Goal: Contribute content

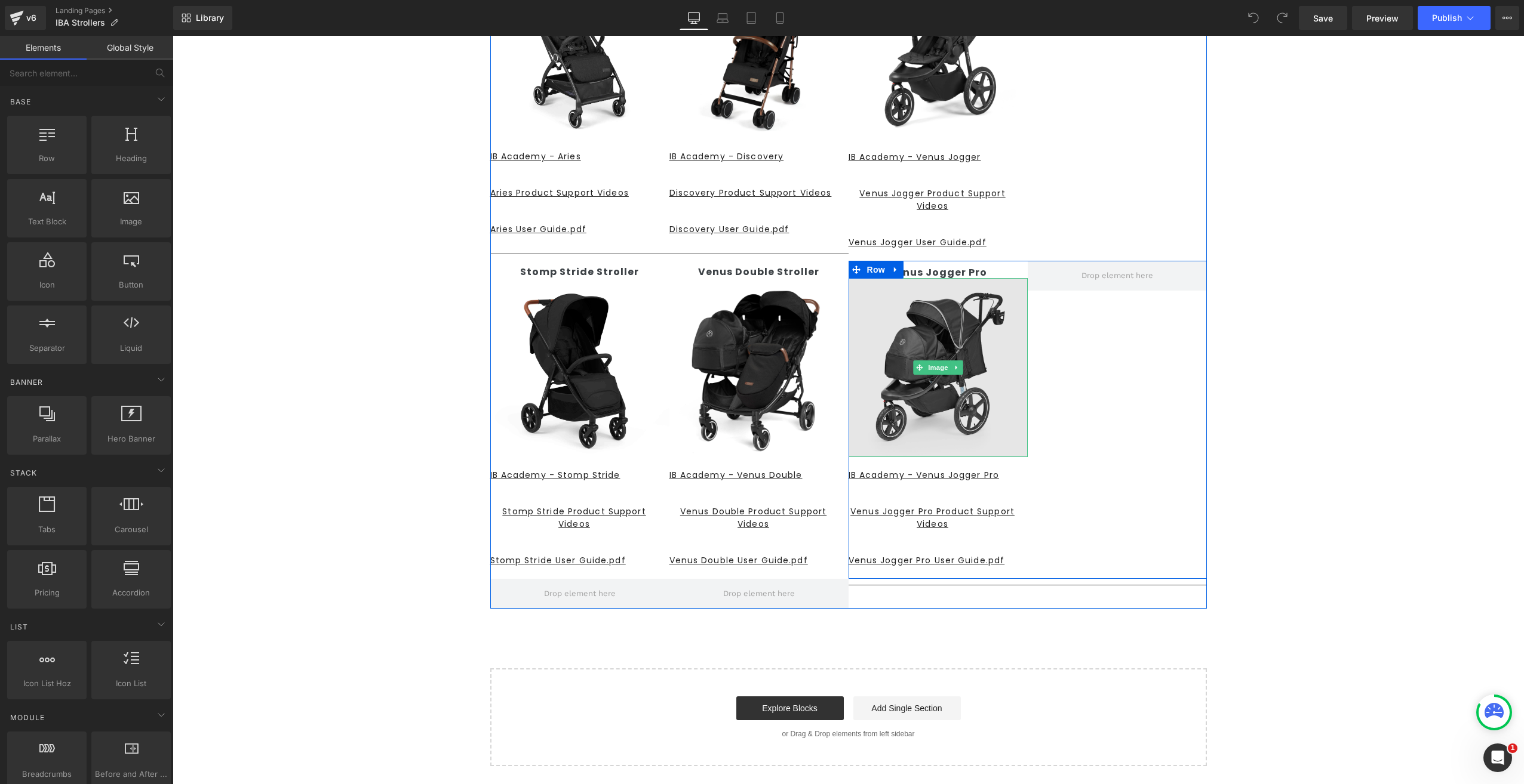
scroll to position [239, 0]
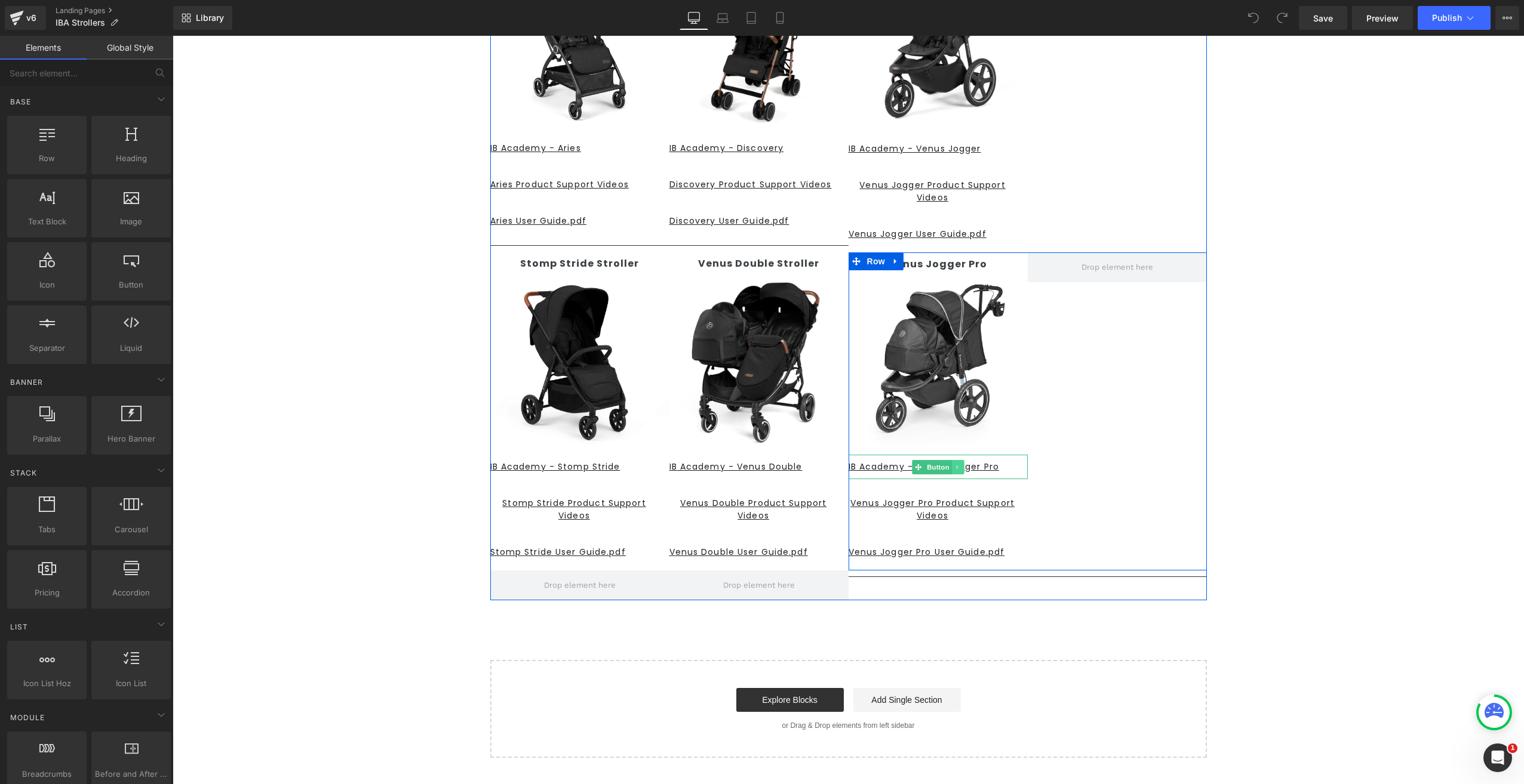
click at [958, 466] on link at bounding box center [957, 467] width 12 height 15
click at [985, 469] on u "IB Academy - Venus Jogger Pro" at bounding box center [923, 466] width 150 height 12
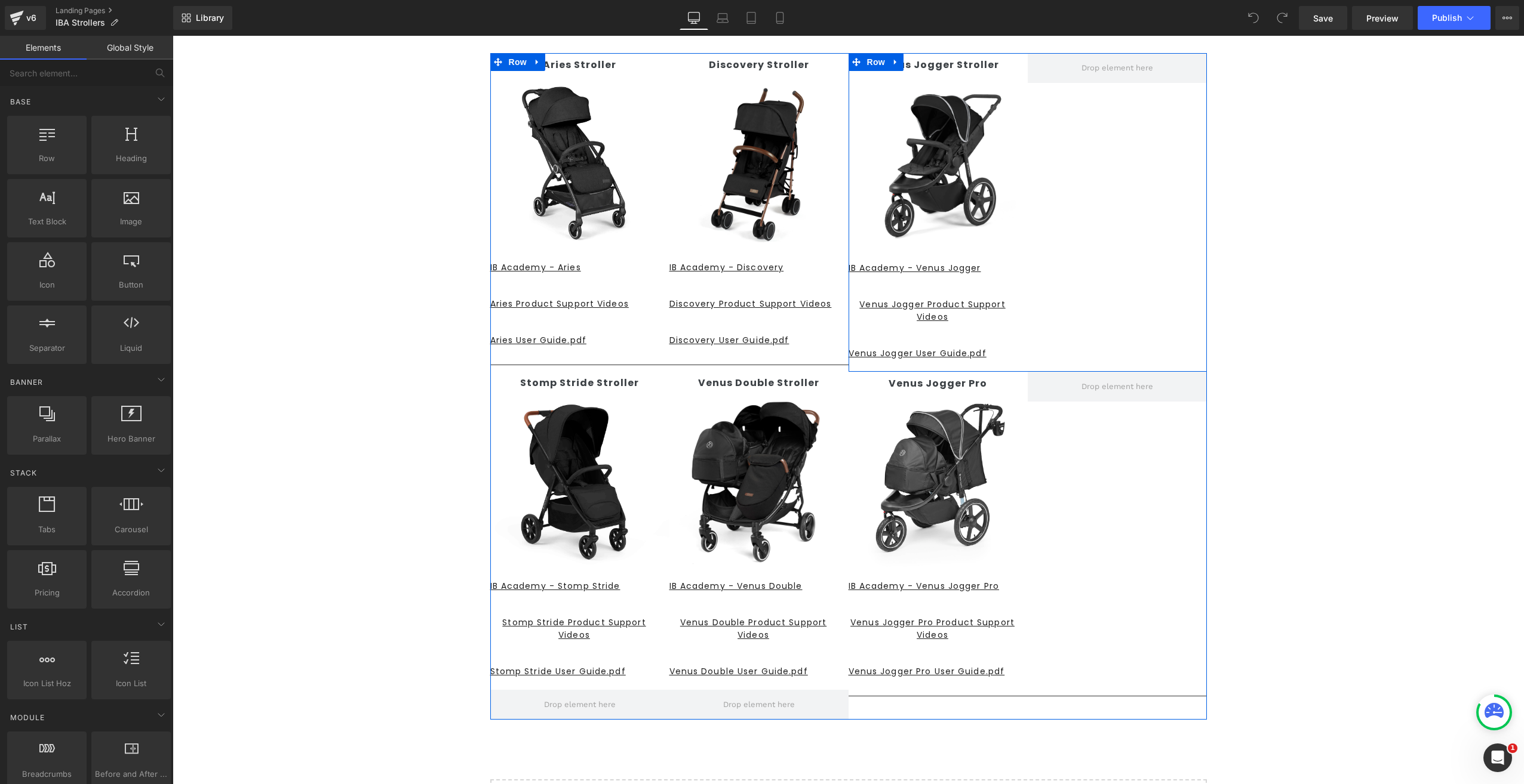
scroll to position [239, 0]
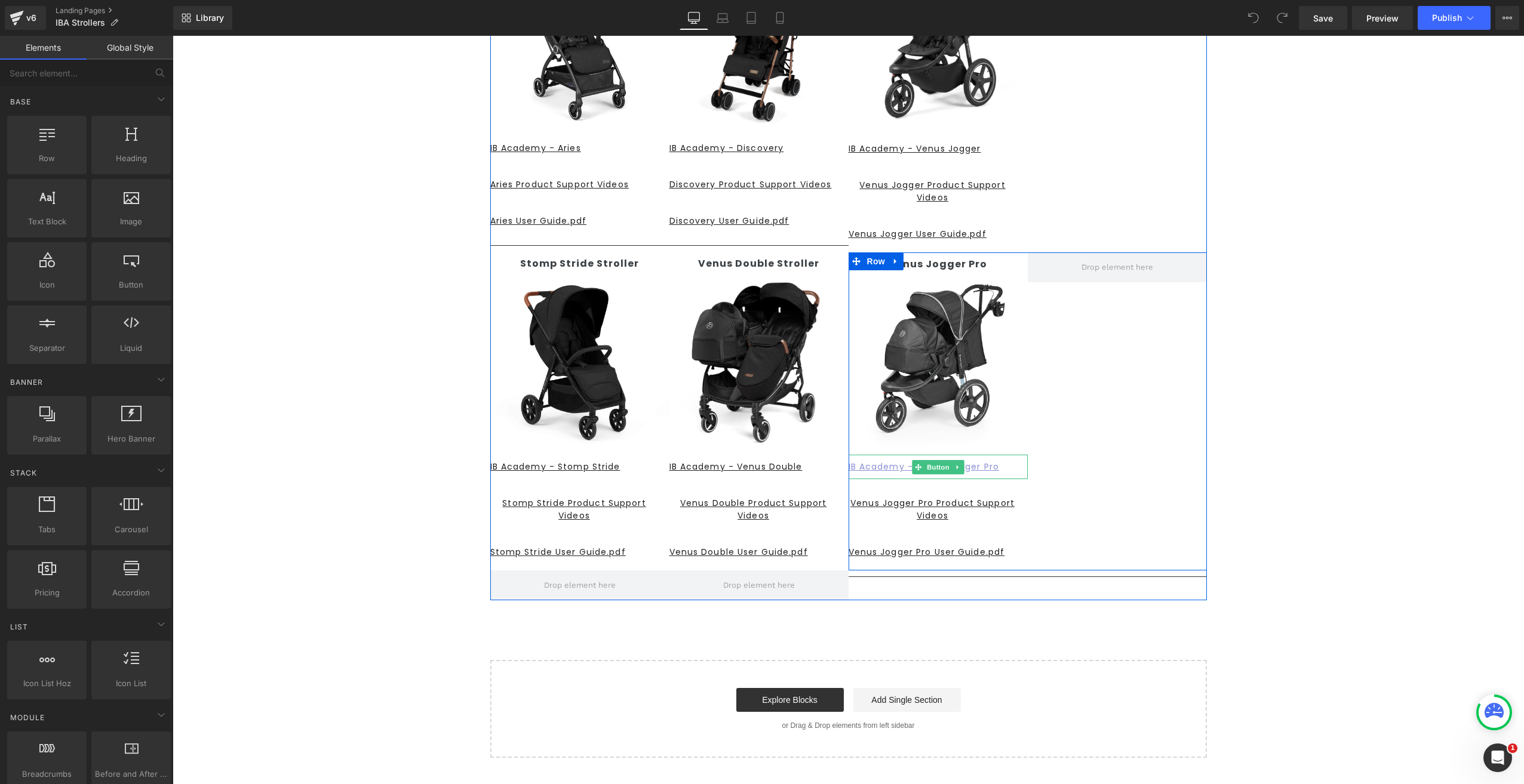
click at [915, 466] on icon at bounding box center [918, 466] width 7 height 7
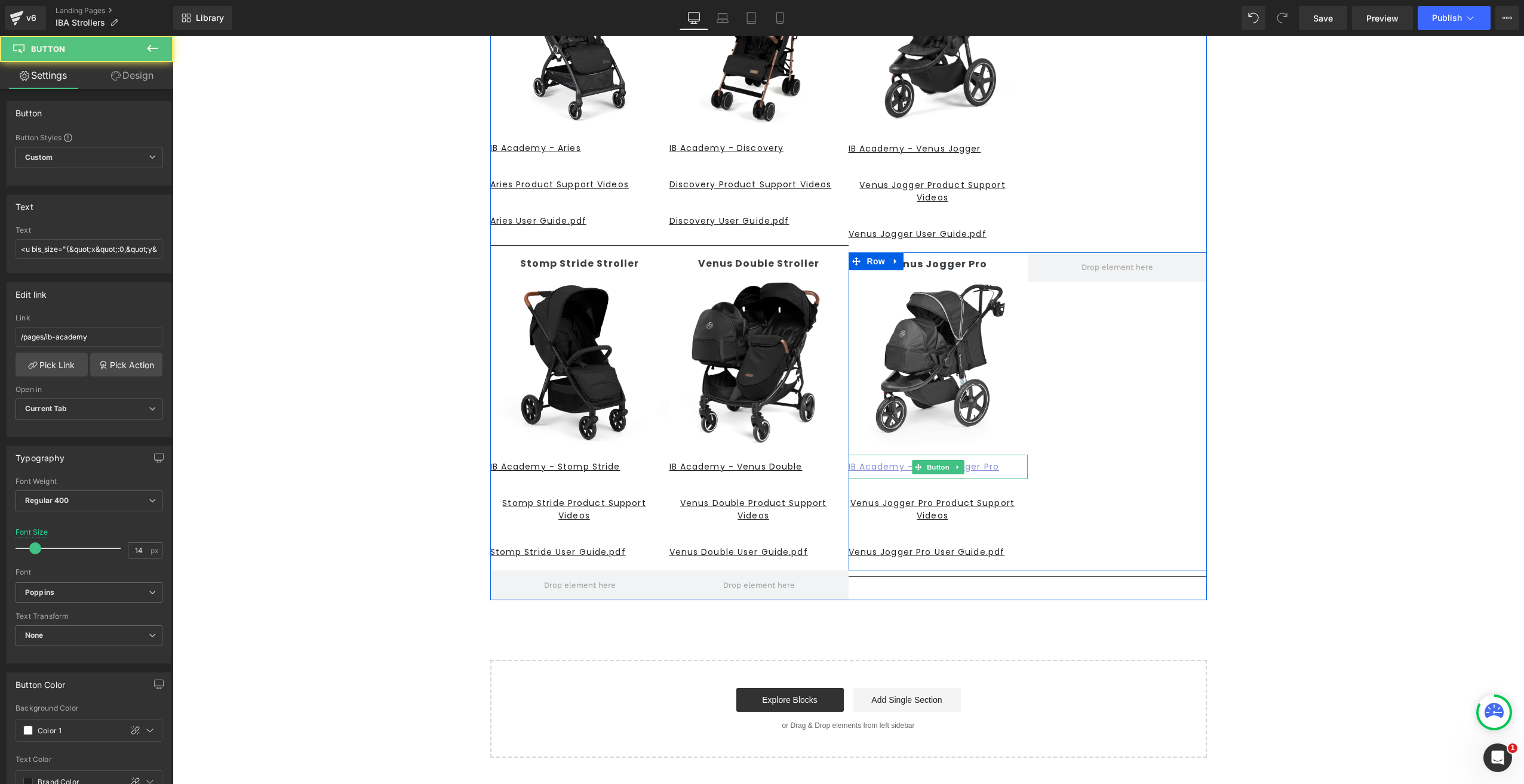
click at [884, 467] on u "IB Academy - Venus Jogger Pro" at bounding box center [923, 466] width 150 height 12
click at [985, 466] on u "IB Academy - Venus Jogger Pro" at bounding box center [923, 466] width 150 height 12
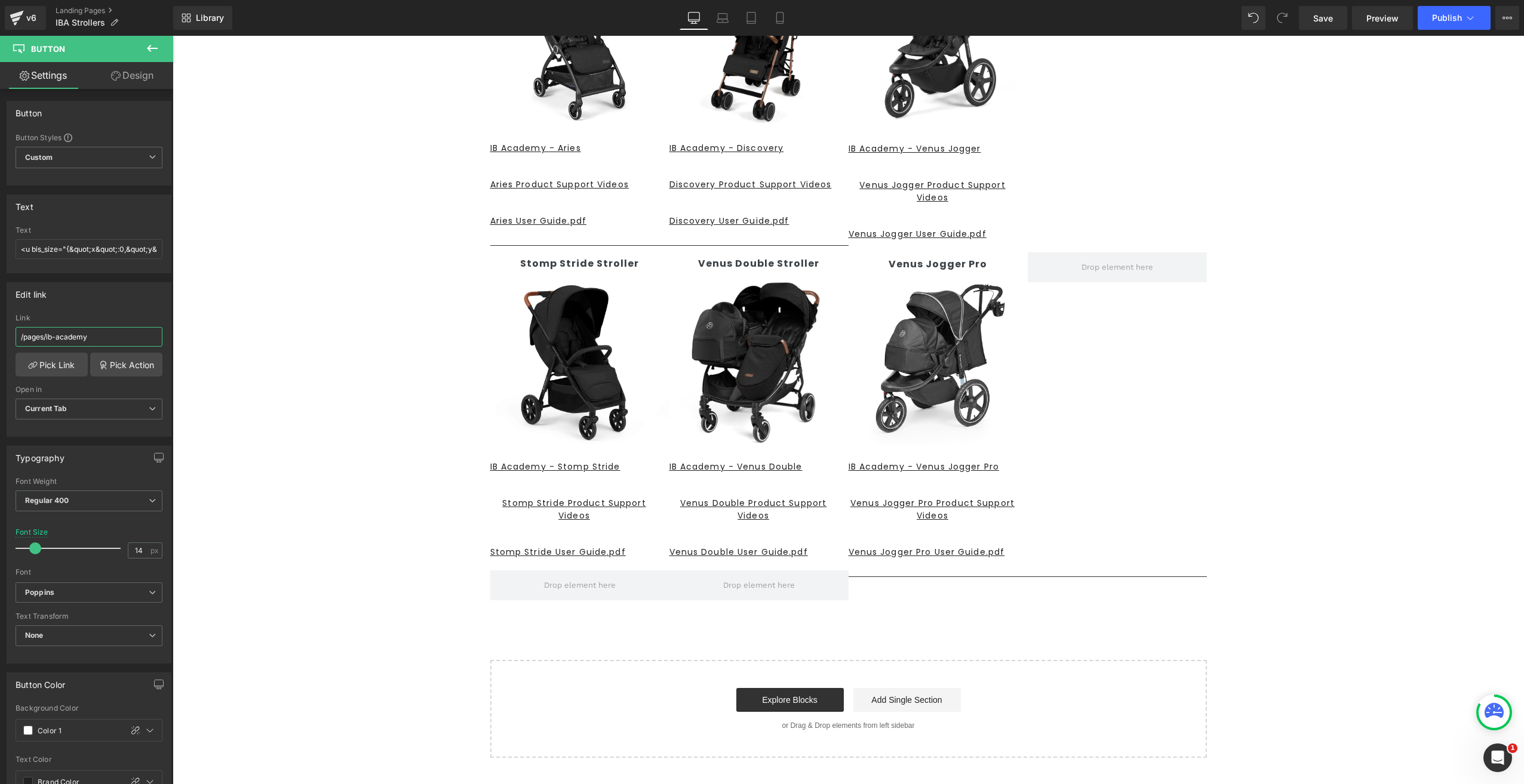
drag, startPoint x: 119, startPoint y: 335, endPoint x: -88, endPoint y: 319, distance: 207.6
click at [0, 319] on html "Button You are previewing how the will restyle your page. You can not edit Elem…" at bounding box center [762, 392] width 1524 height 784
paste input "https://cdn.shopify.com/s/files/1/0840/6145/4664/files/IB_Academy_-_Venus_Jogge…"
type input "https://cdn.shopify.com/s/files/1/0840/6145/4664/files/IB_Academy_-_Venus_Jogge…"
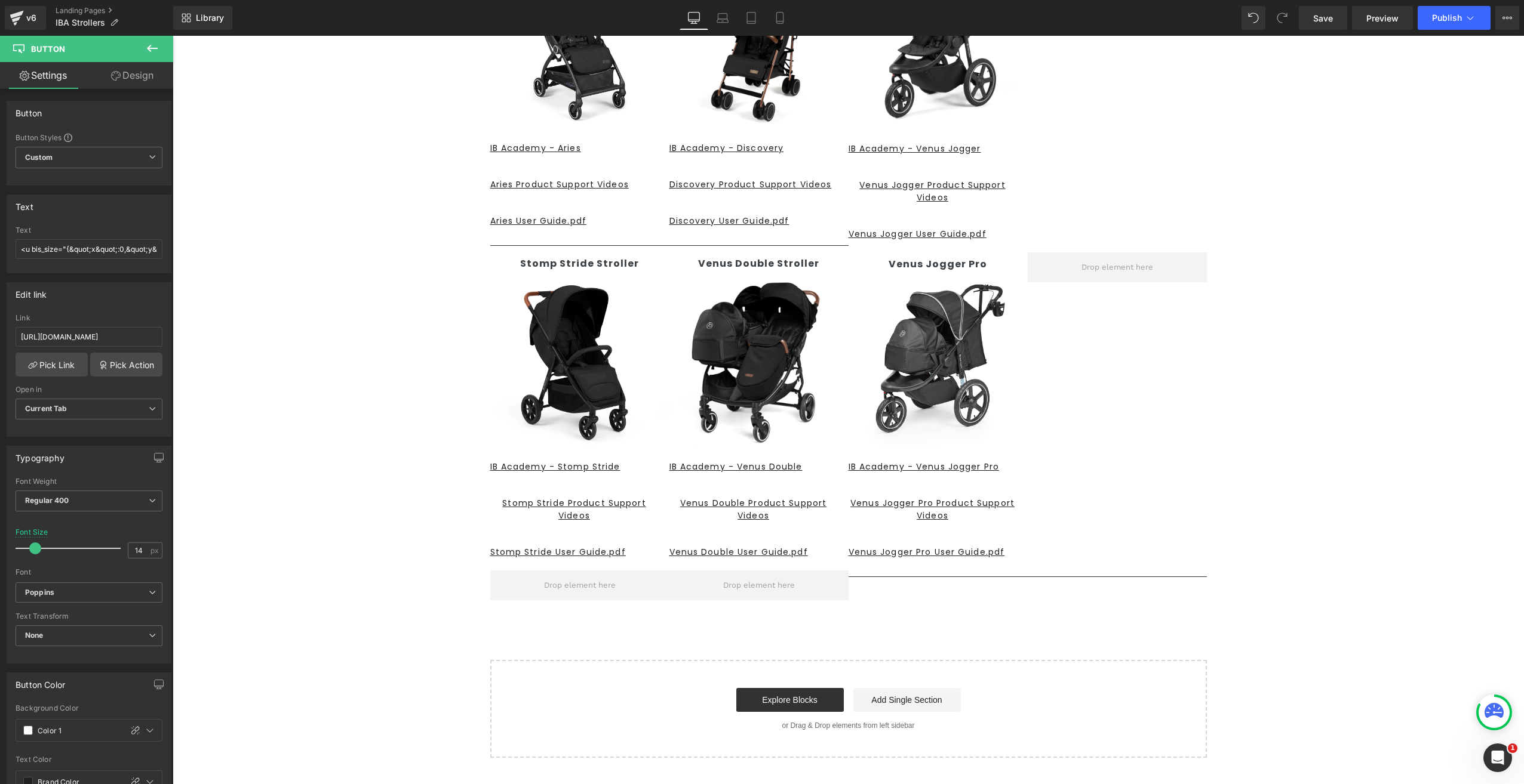
click at [1275, 380] on div "STROLLERS Heading Text Block Row Aries Stroller Text Block Image IB Academy - A…" at bounding box center [848, 318] width 1352 height 880
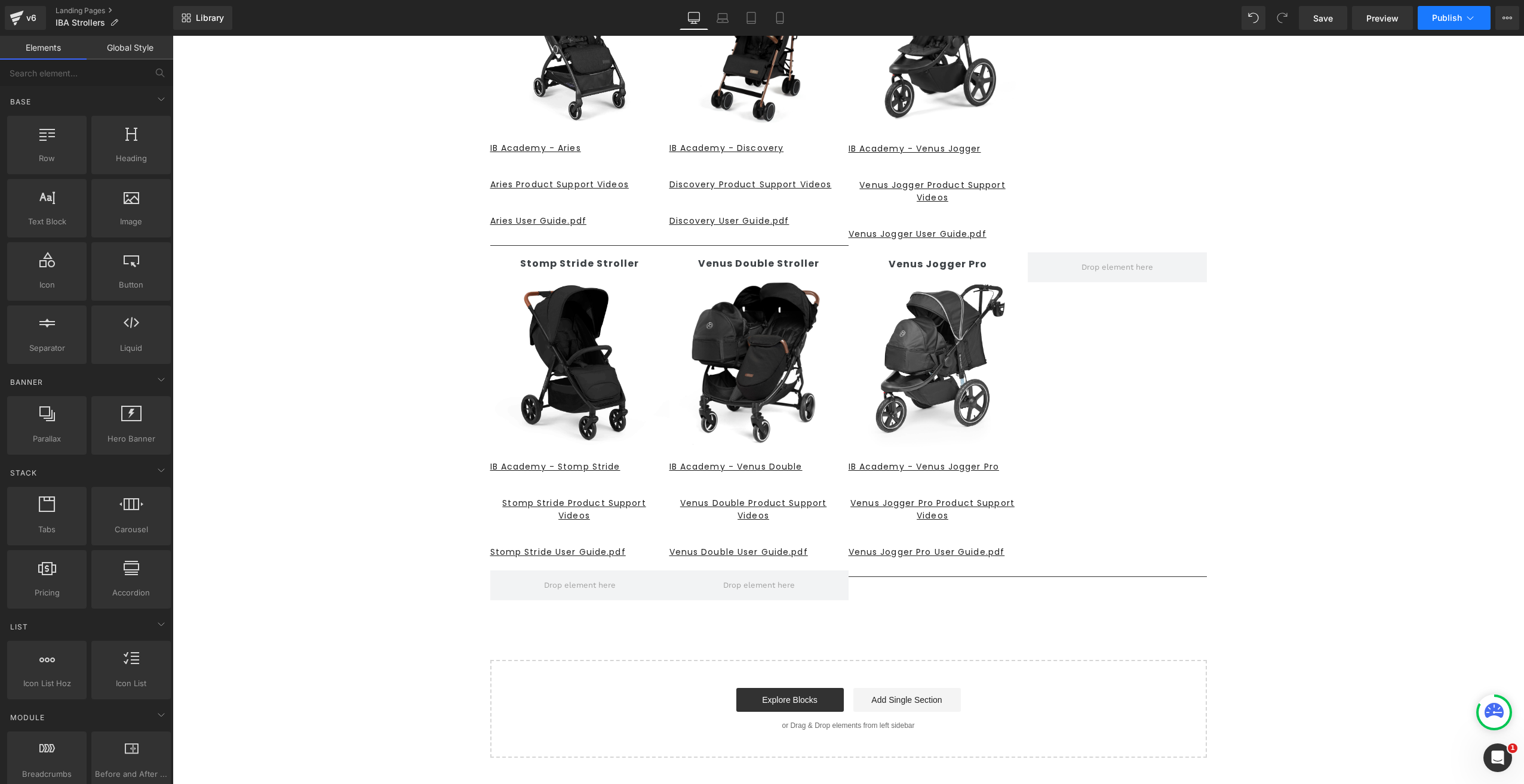
click at [1456, 22] on span "Publish" at bounding box center [1446, 18] width 30 height 10
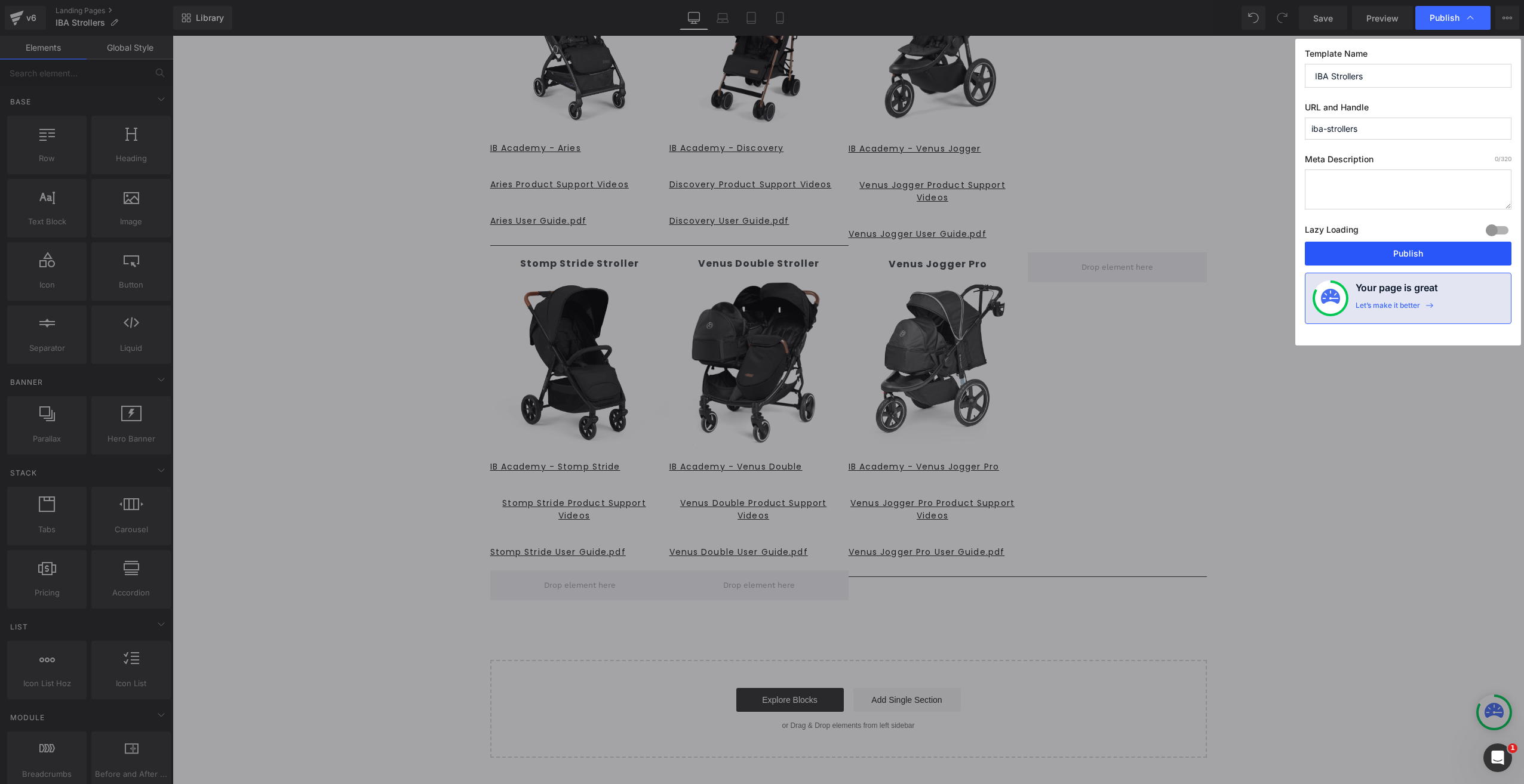
click at [1384, 247] on button "Publish" at bounding box center [1408, 254] width 207 height 24
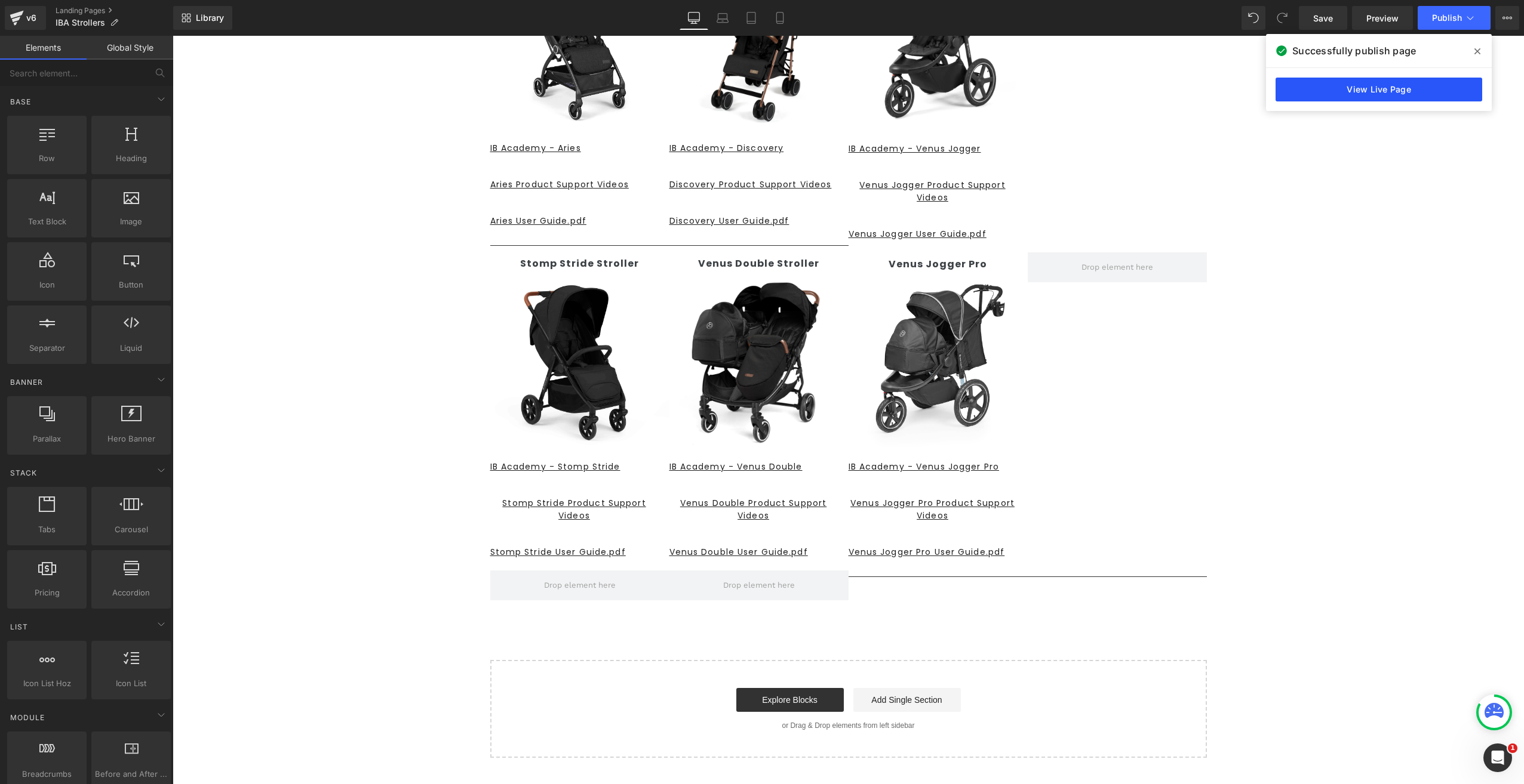
click at [1345, 92] on link "View Live Page" at bounding box center [1379, 89] width 207 height 24
